Goal: Find specific page/section: Find specific page/section

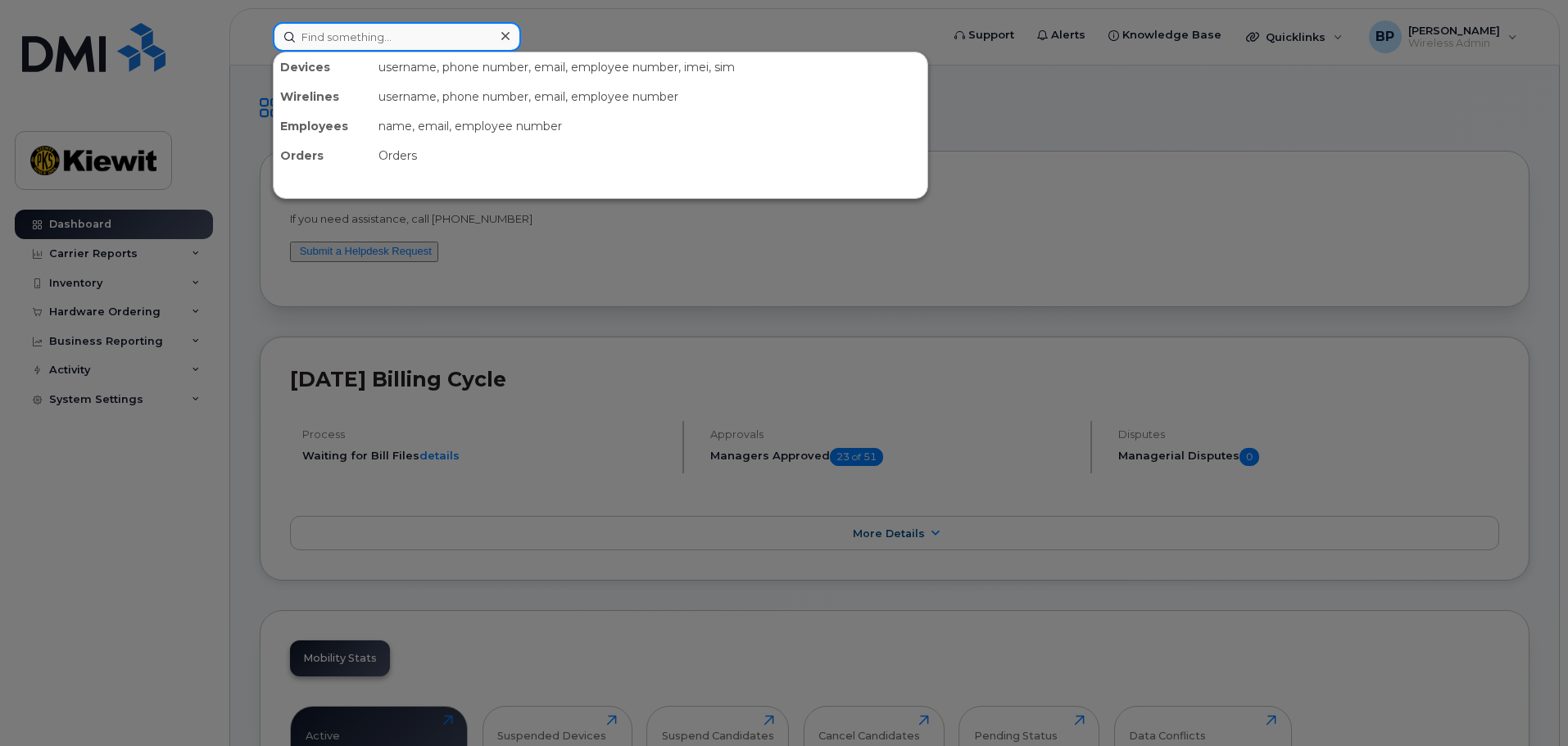
click at [397, 42] on input at bounding box center [396, 37] width 248 height 30
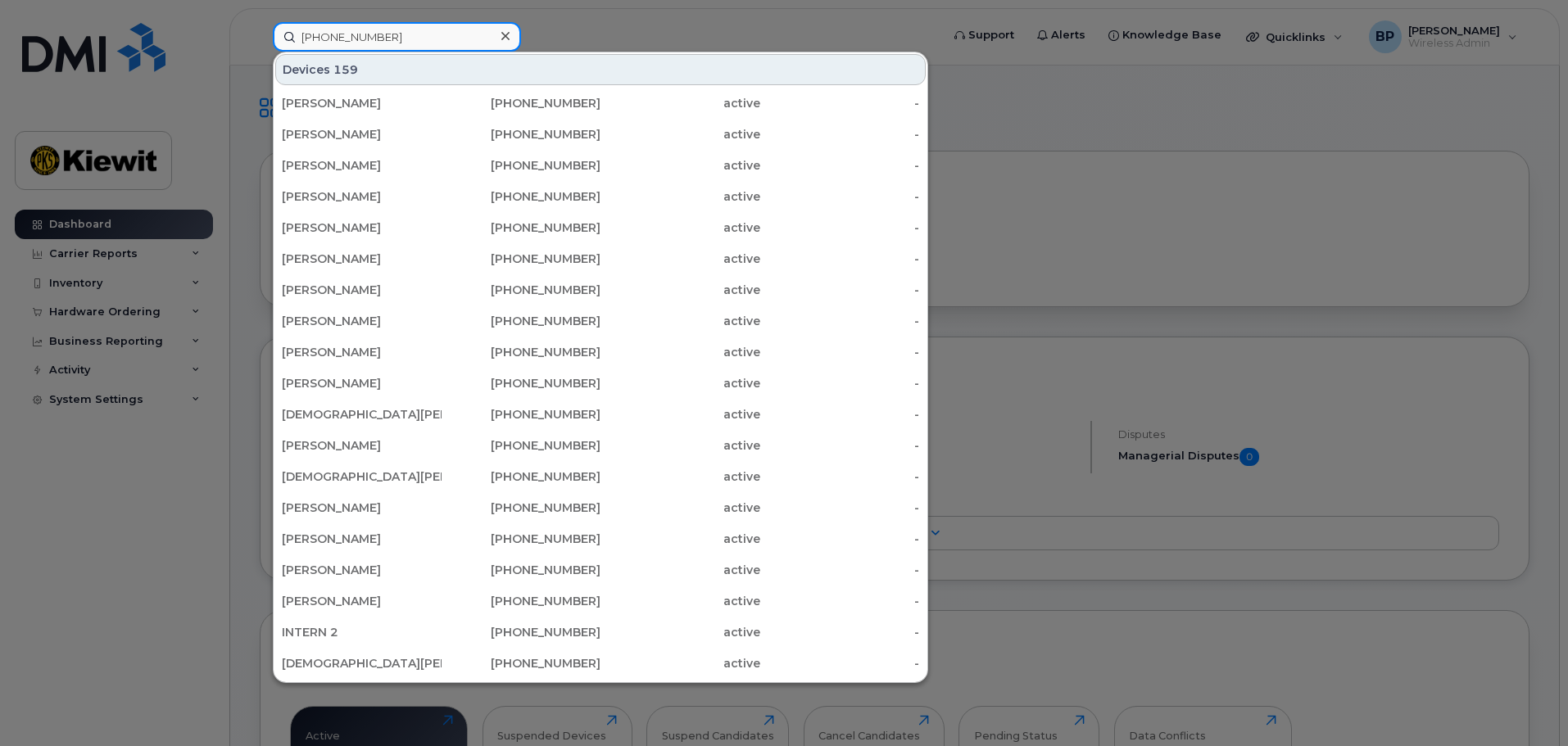
type input "361-828-1842"
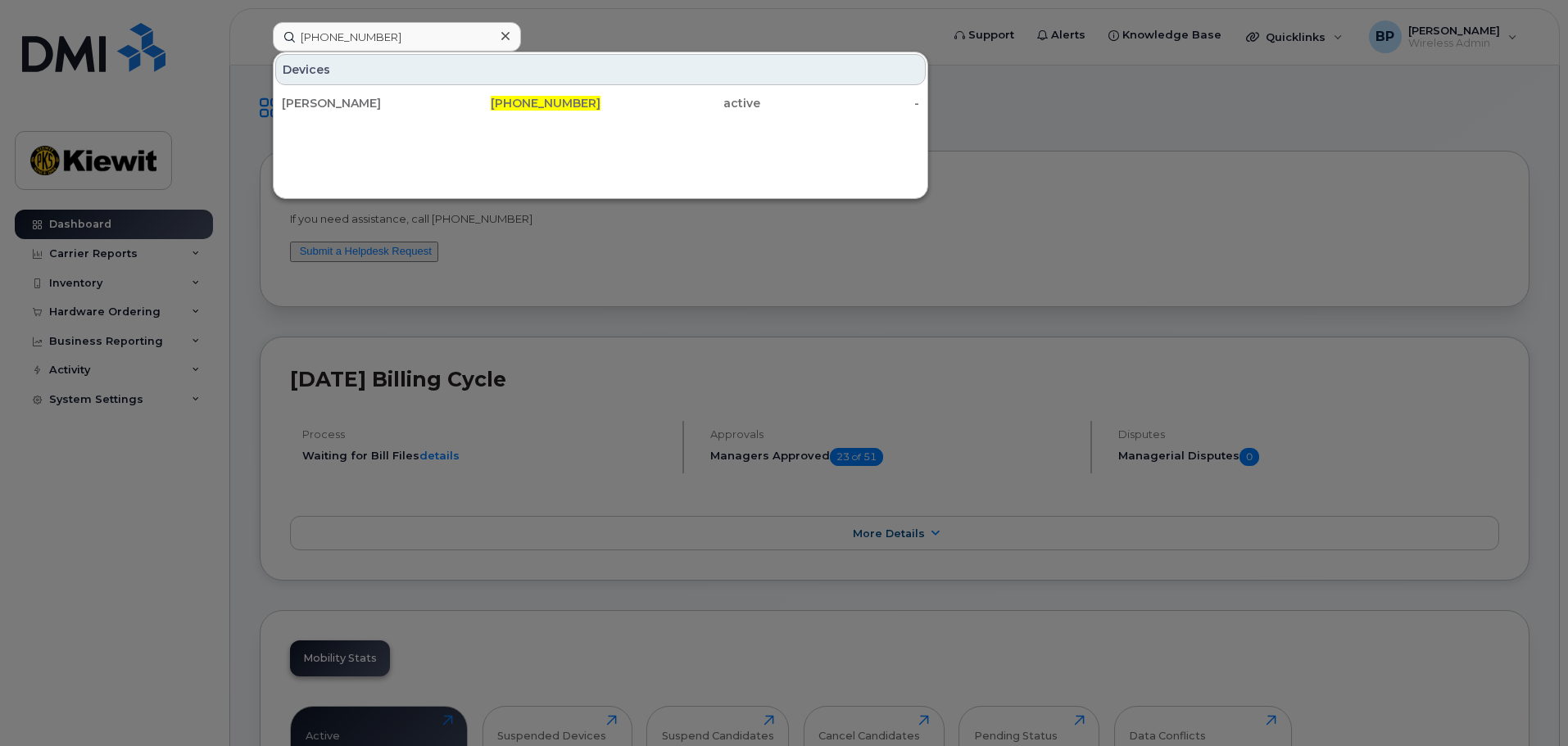
drag, startPoint x: 326, startPoint y: 98, endPoint x: 378, endPoint y: 195, distance: 110.1
click at [326, 98] on div "[PERSON_NAME]" at bounding box center [362, 103] width 160 height 17
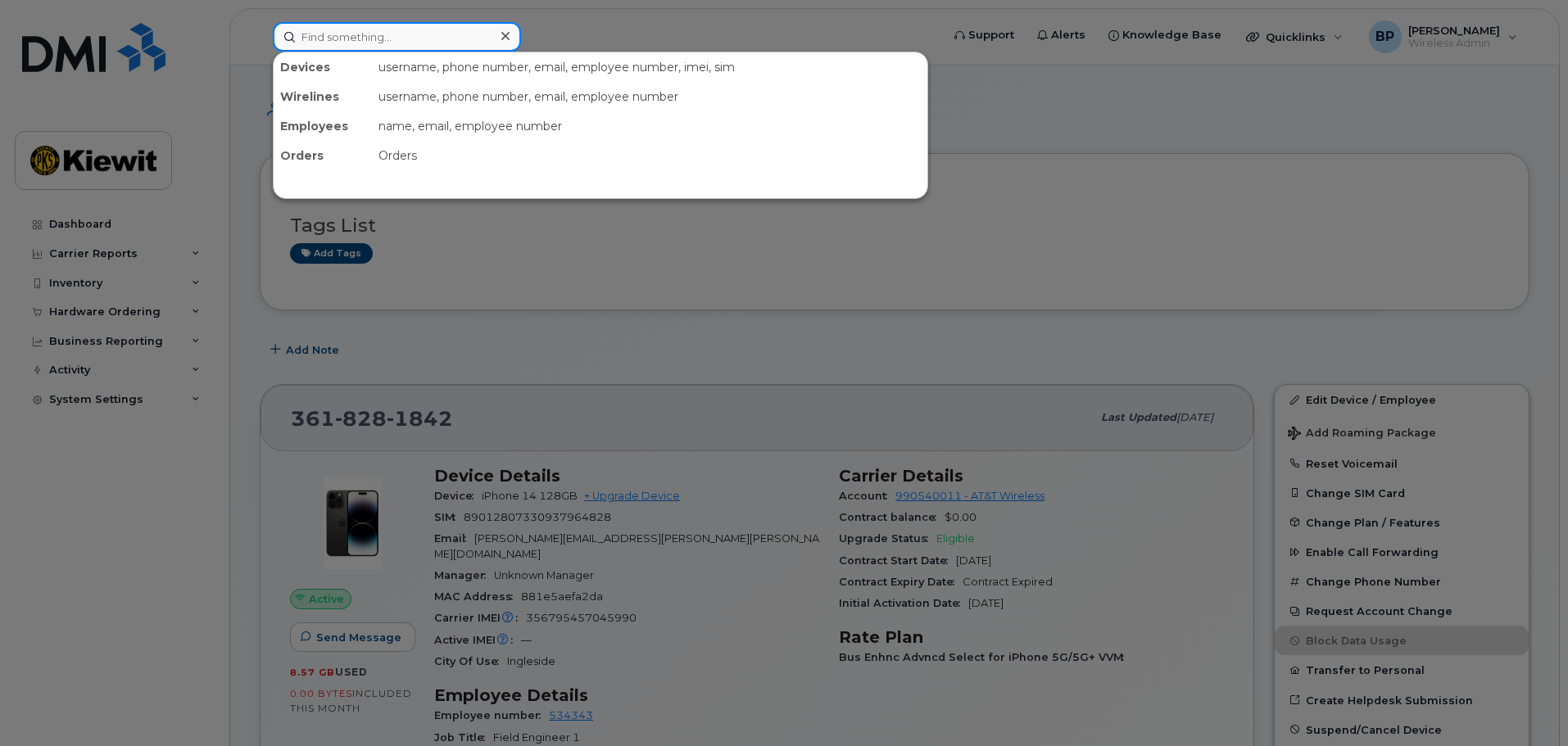
click at [402, 45] on input at bounding box center [396, 37] width 248 height 30
click at [1228, 108] on div at bounding box center [784, 373] width 1568 height 746
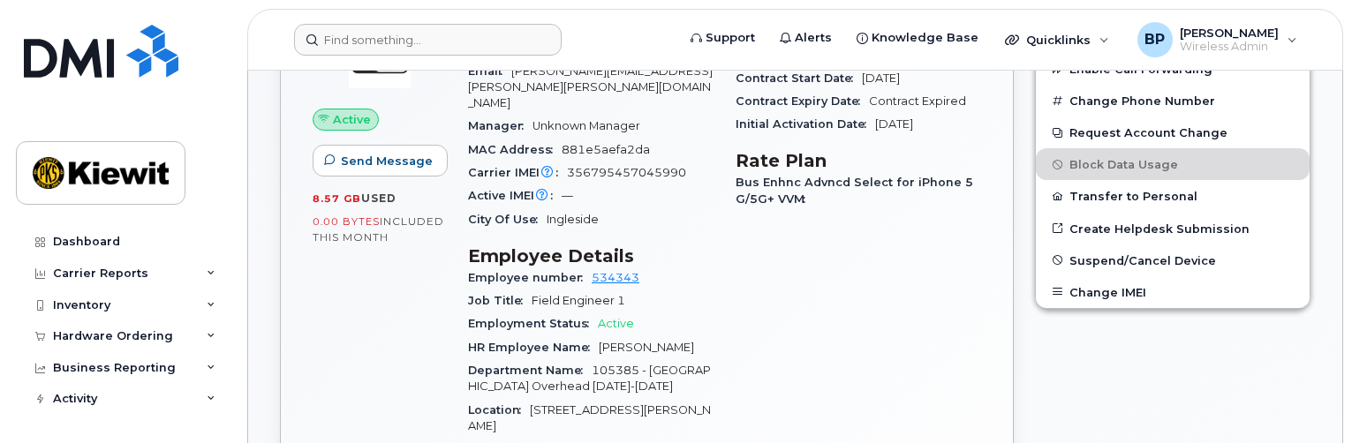
scroll to position [530, 0]
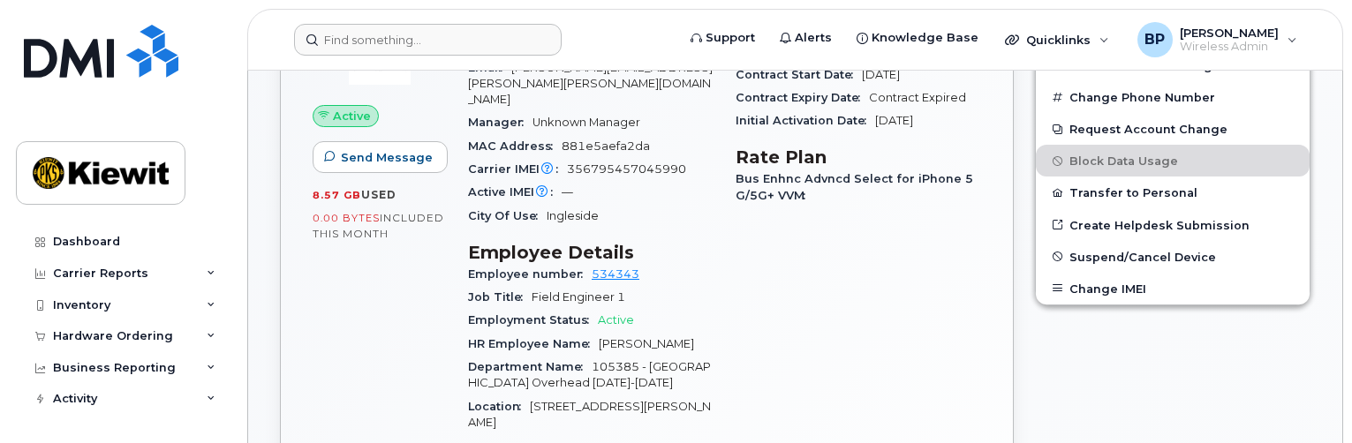
click at [915, 319] on div "Carrier Details Account 990540011 - AT&T Wireless Contract balance $0.00 Upgrad…" at bounding box center [858, 350] width 267 height 776
